Goal: Check status: Check status

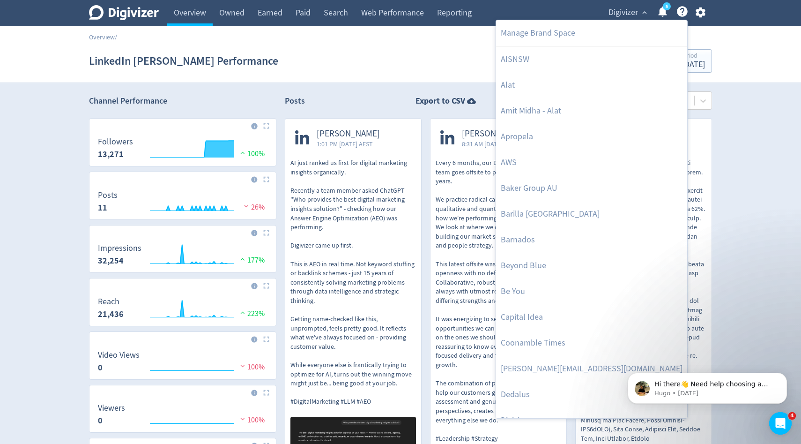
click at [603, 12] on div at bounding box center [400, 222] width 801 height 444
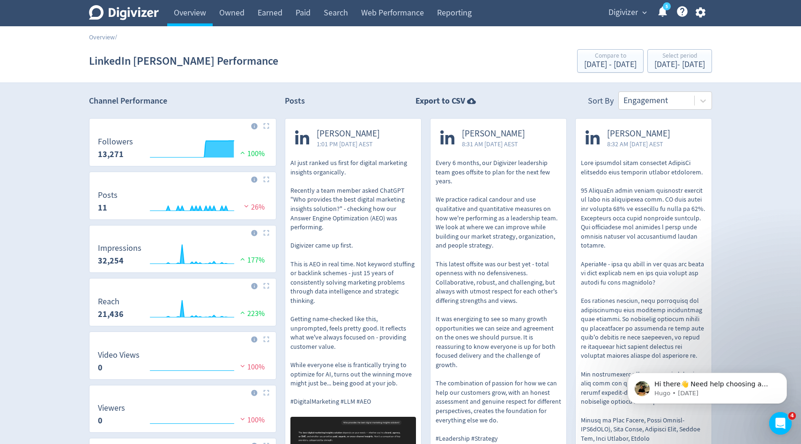
click at [621, 15] on span "Digivizer" at bounding box center [623, 12] width 30 height 15
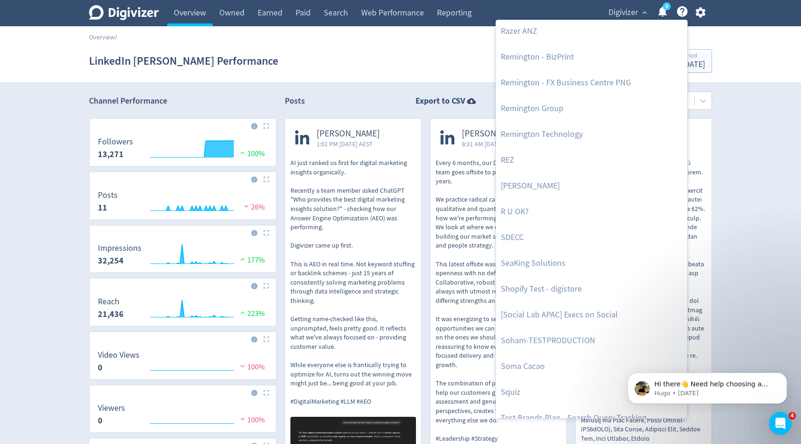
scroll to position [2047, 0]
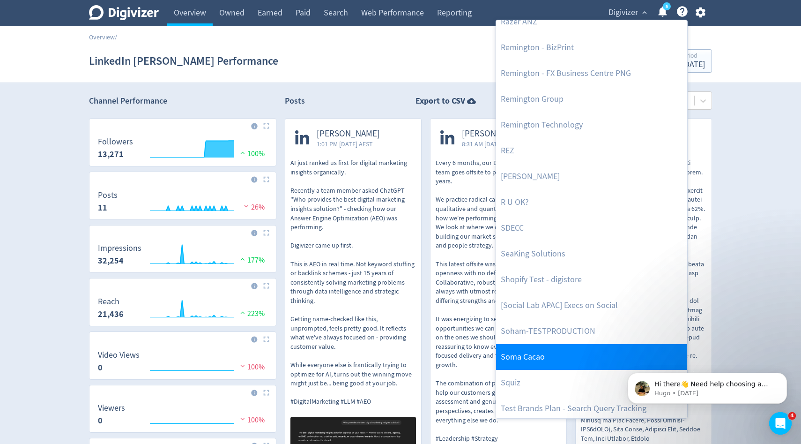
click at [534, 346] on link "Soma Cacao" at bounding box center [591, 357] width 191 height 26
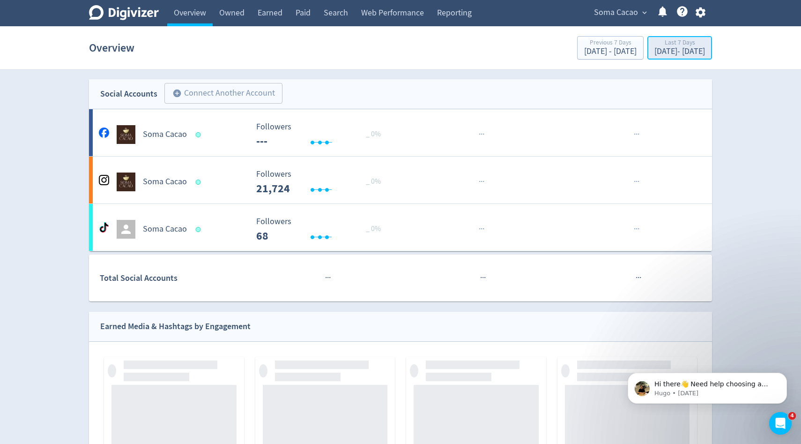
click at [671, 51] on div "[DATE] - [DATE]" at bounding box center [679, 51] width 51 height 8
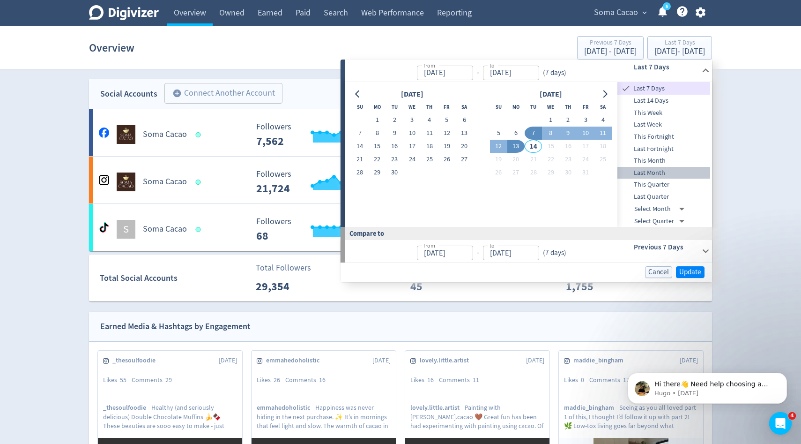
click at [662, 173] on span "Last Month" at bounding box center [663, 173] width 93 height 10
type input "[DATE]"
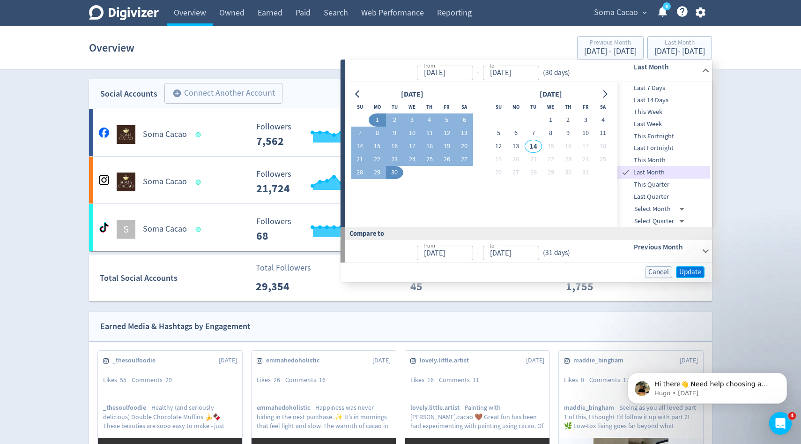
click at [696, 273] on span "Update" at bounding box center [690, 271] width 22 height 7
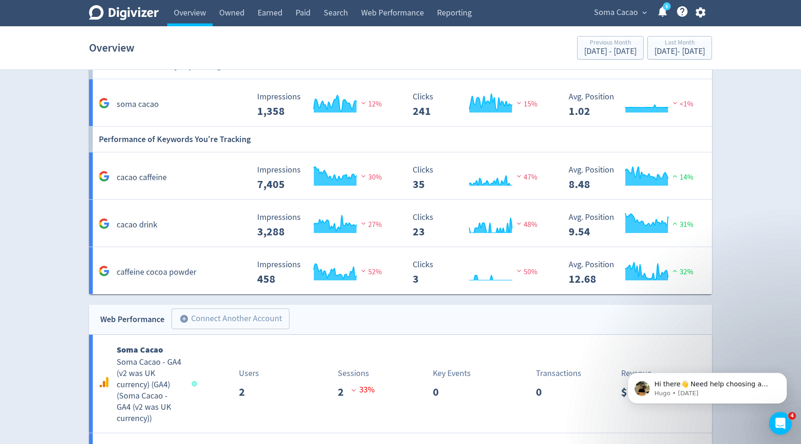
scroll to position [1008, 0]
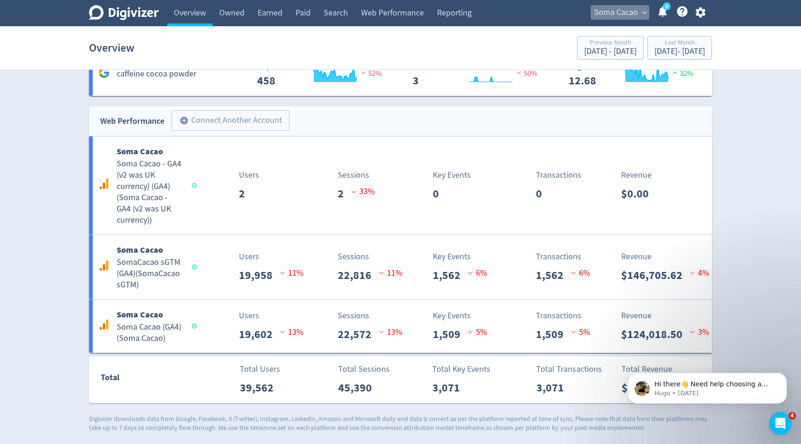
click at [630, 11] on span "Soma Cacao" at bounding box center [616, 12] width 44 height 15
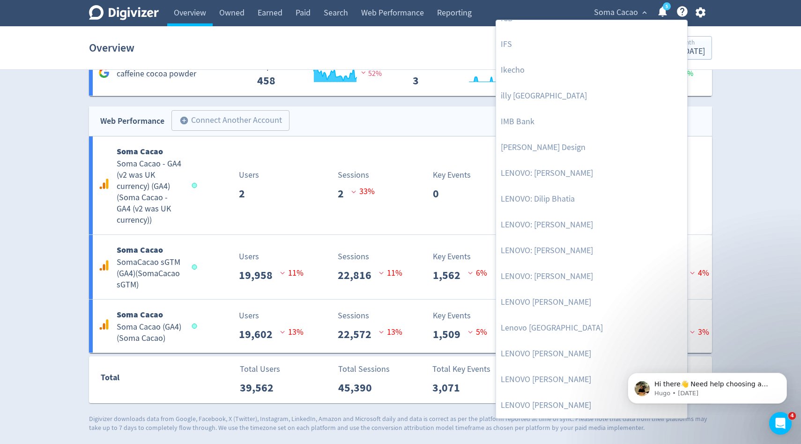
scroll to position [817, 0]
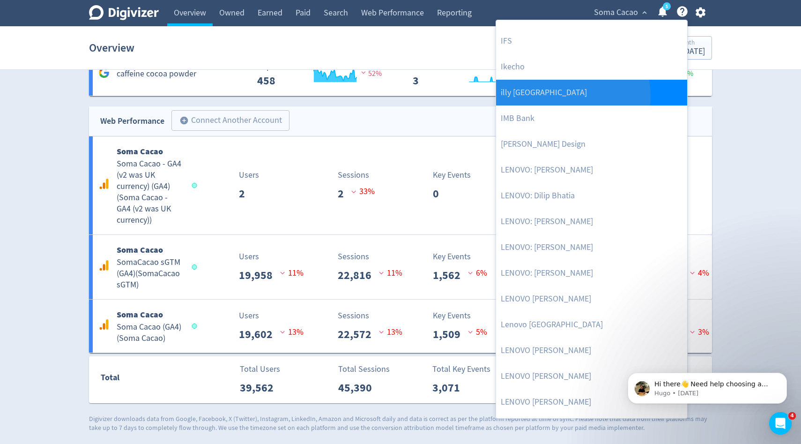
click at [556, 96] on link "illy [GEOGRAPHIC_DATA]" at bounding box center [591, 93] width 191 height 26
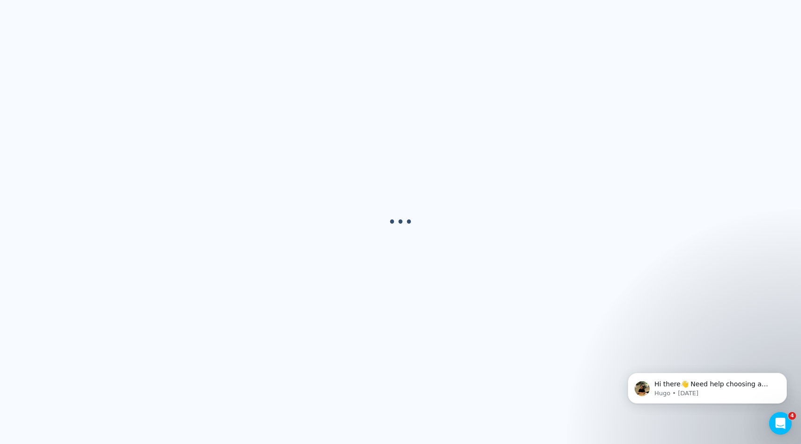
scroll to position [0, 0]
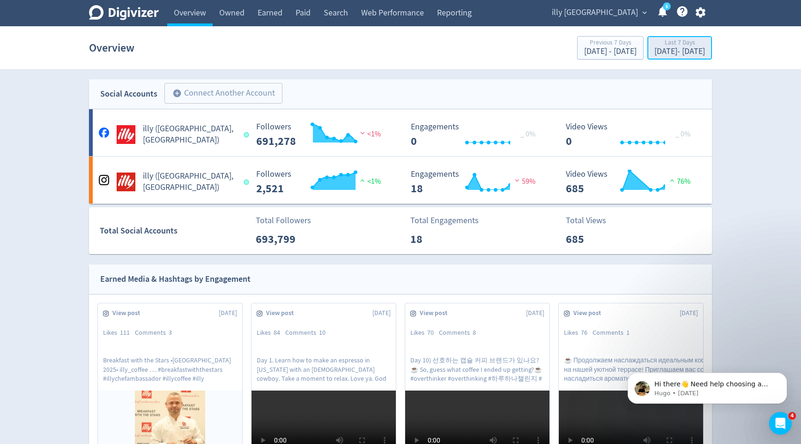
click at [674, 39] on div "Last 7 Days" at bounding box center [679, 43] width 51 height 8
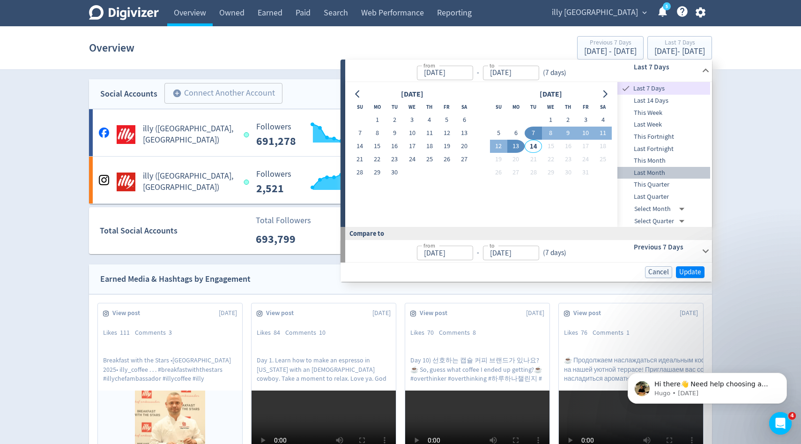
click at [663, 173] on span "Last Month" at bounding box center [663, 173] width 93 height 10
type input "[DATE]"
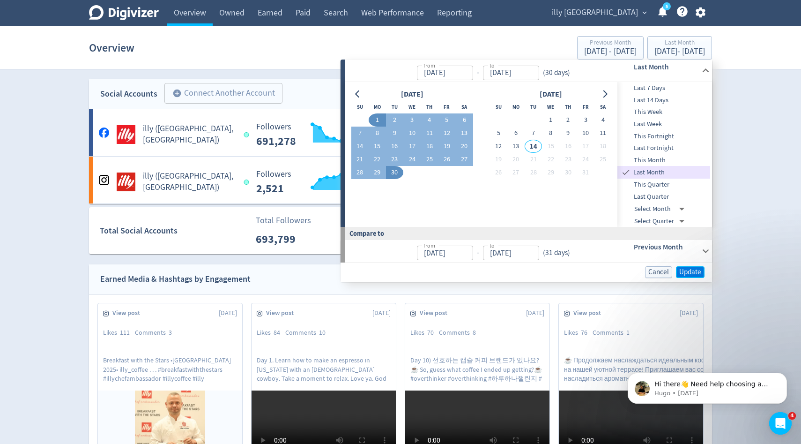
click at [689, 272] on span "Update" at bounding box center [690, 271] width 22 height 7
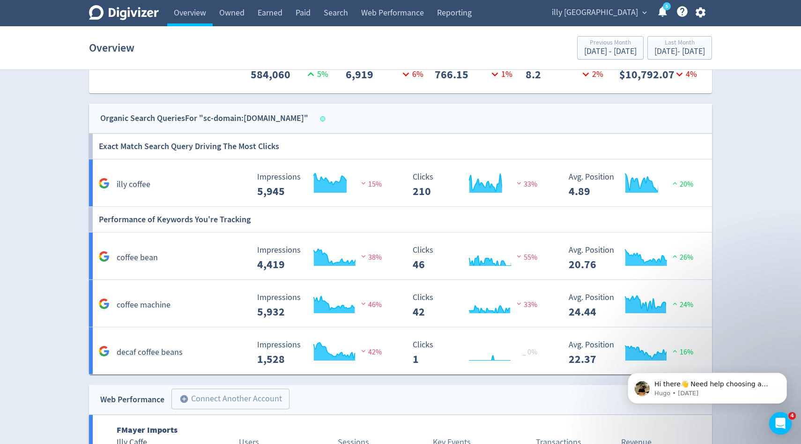
scroll to position [808, 0]
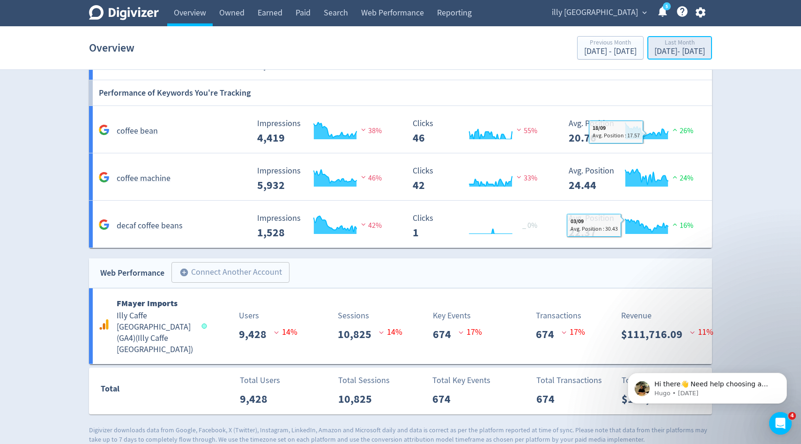
click at [669, 53] on div "[DATE] - [DATE]" at bounding box center [679, 51] width 51 height 8
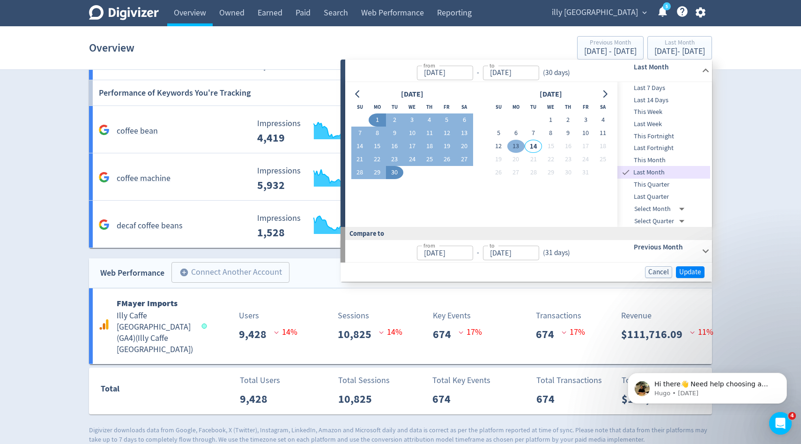
click at [515, 147] on button "13" at bounding box center [515, 146] width 17 height 13
type input "[DATE]"
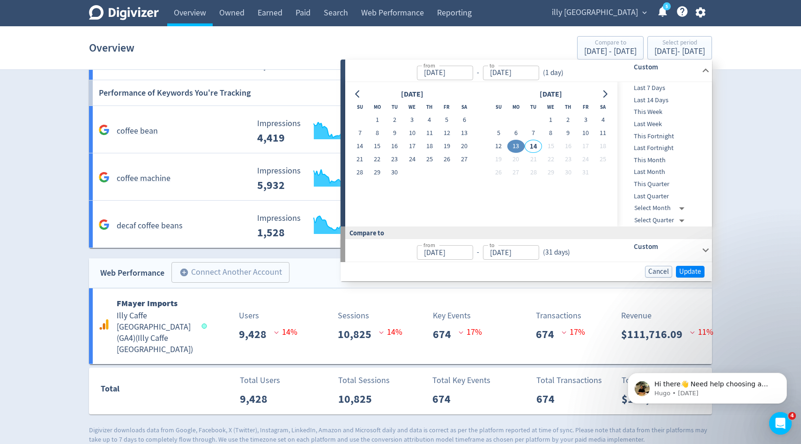
click at [691, 262] on div "Cancel Update" at bounding box center [525, 271] width 371 height 19
click at [690, 269] on span "Update" at bounding box center [690, 271] width 22 height 7
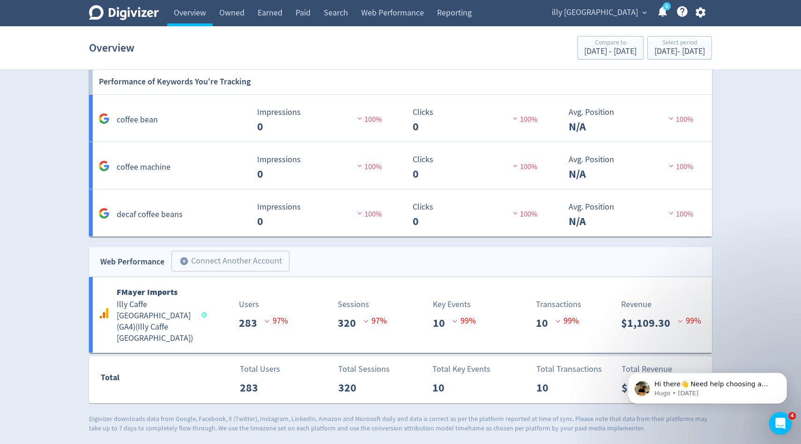
scroll to position [786, 0]
